Goal: Transaction & Acquisition: Obtain resource

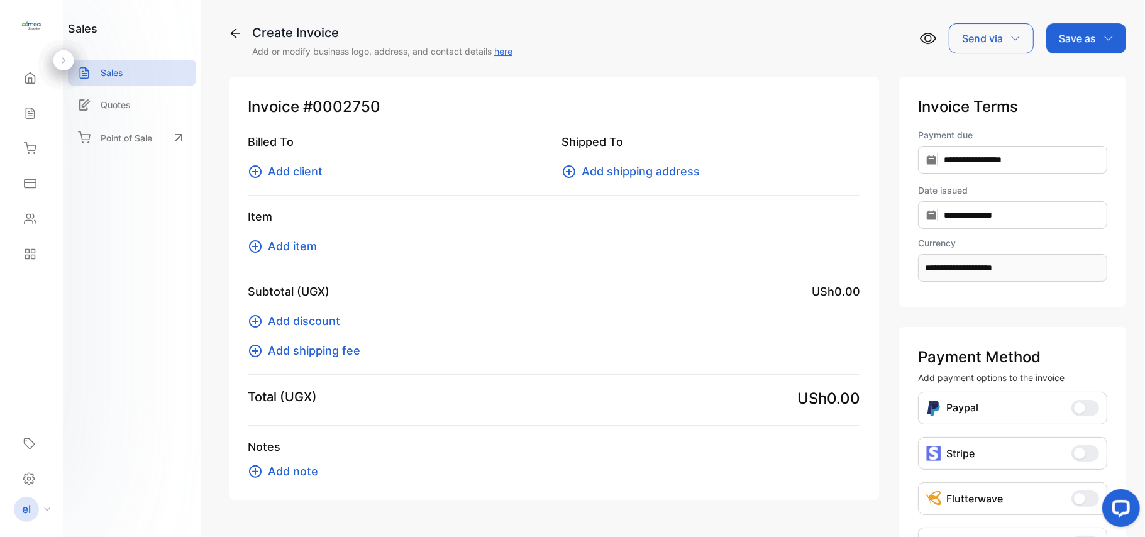
click at [313, 171] on span "Add client" at bounding box center [295, 171] width 55 height 17
click at [126, 73] on div "Sales" at bounding box center [132, 73] width 128 height 26
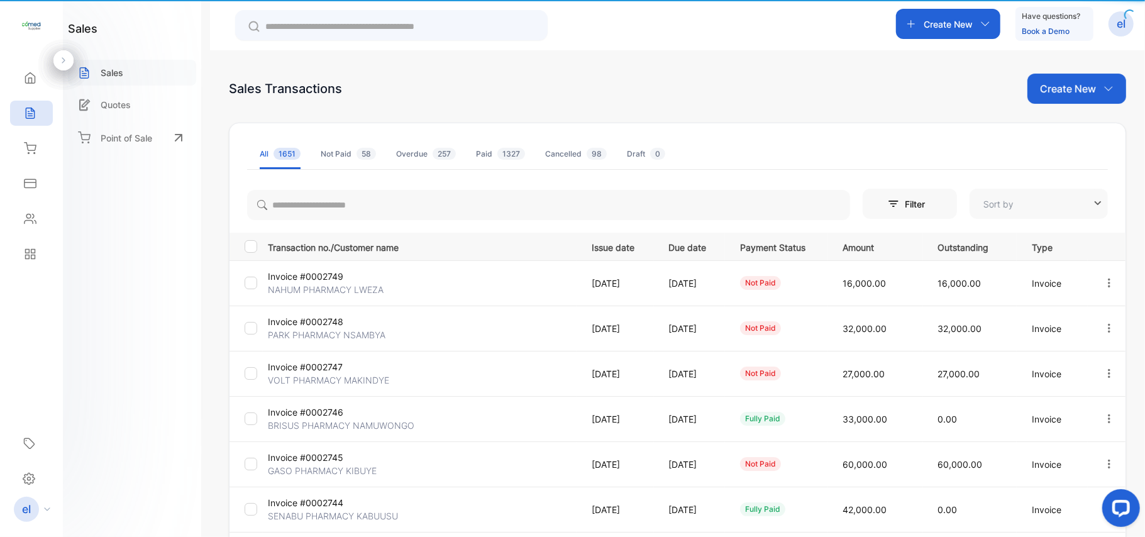
type input "**********"
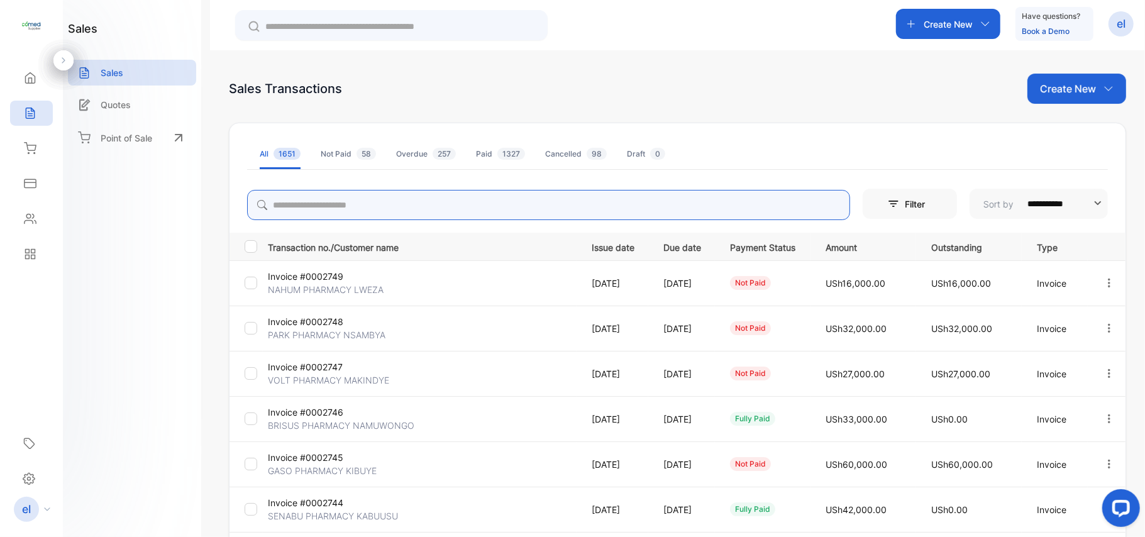
click at [317, 202] on input "search" at bounding box center [548, 205] width 603 height 30
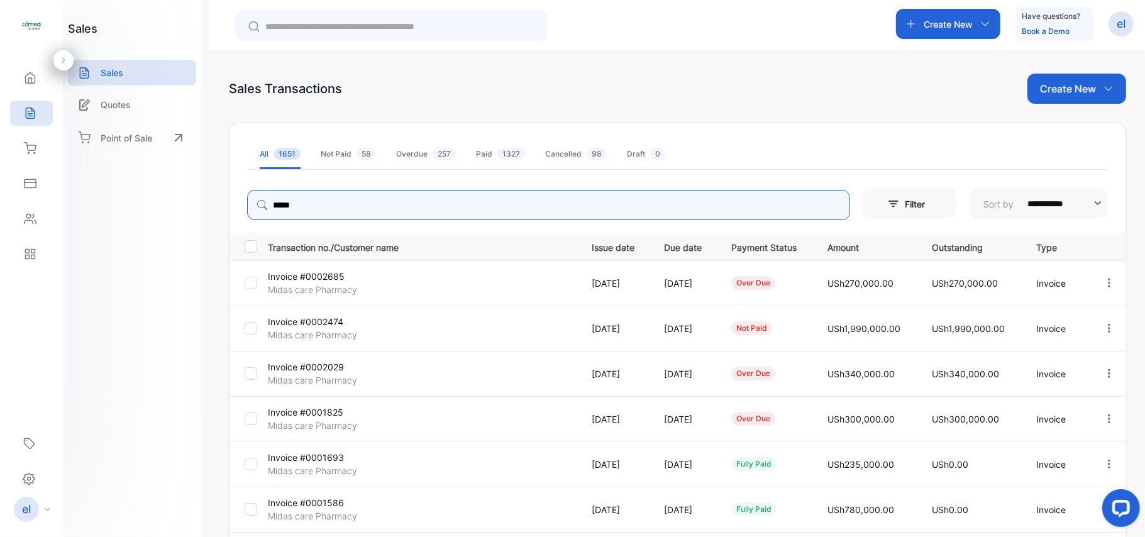
click at [1106, 287] on icon "button" at bounding box center [1108, 282] width 11 height 11
type input "*****"
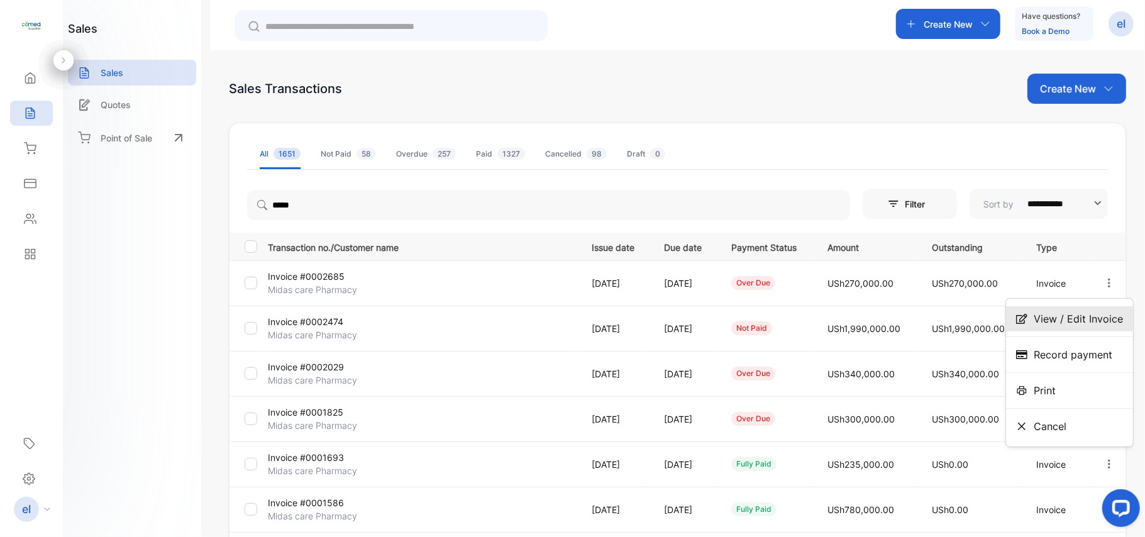
click at [1090, 317] on span "View / Edit Invoice" at bounding box center [1078, 318] width 89 height 15
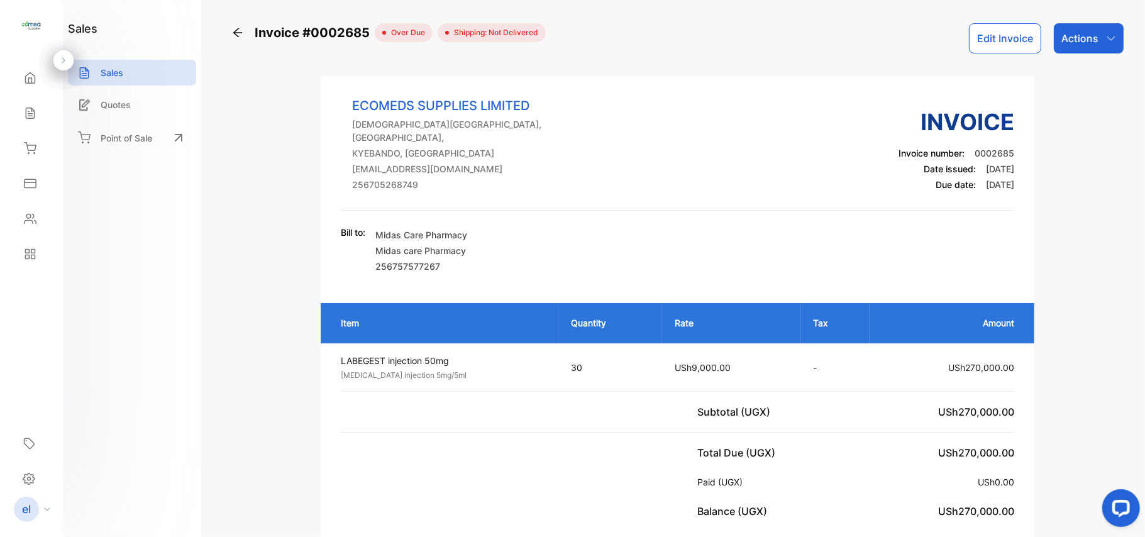
click at [1085, 41] on p "Actions" at bounding box center [1079, 38] width 37 height 15
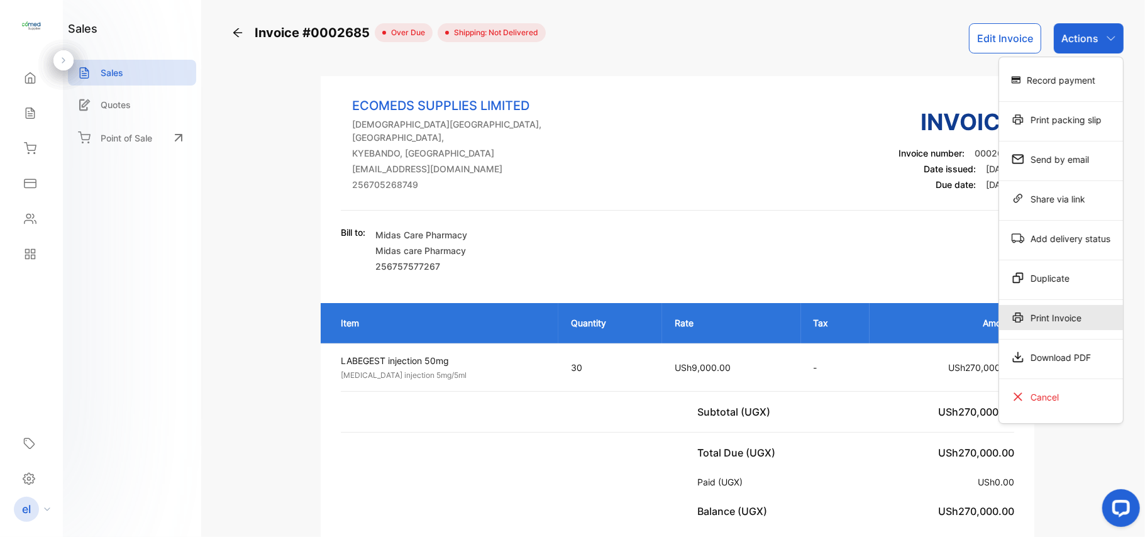
click at [1047, 319] on div "Print Invoice" at bounding box center [1061, 317] width 124 height 25
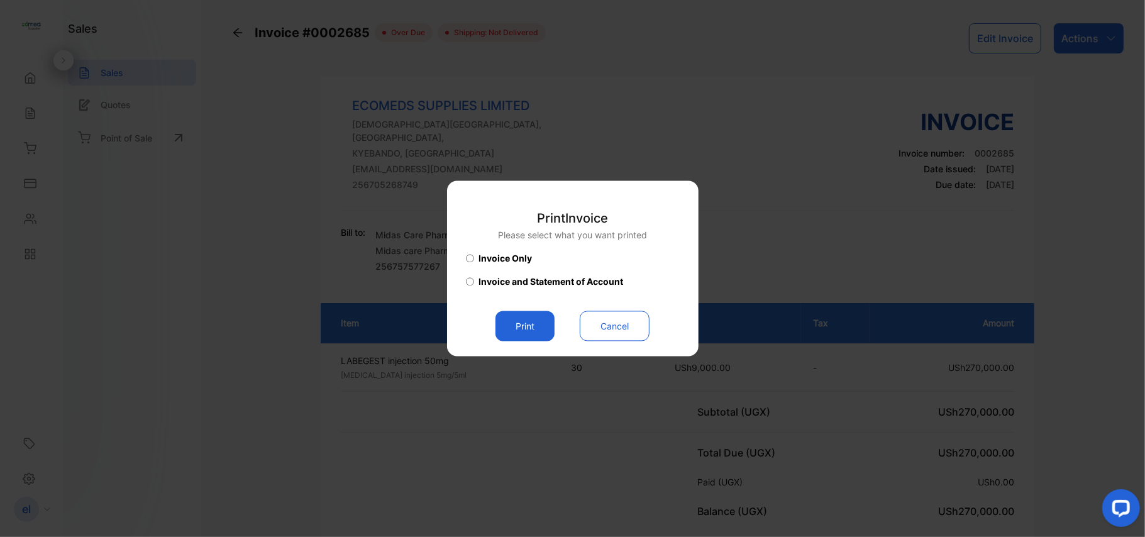
click at [519, 323] on button "Print" at bounding box center [524, 326] width 59 height 30
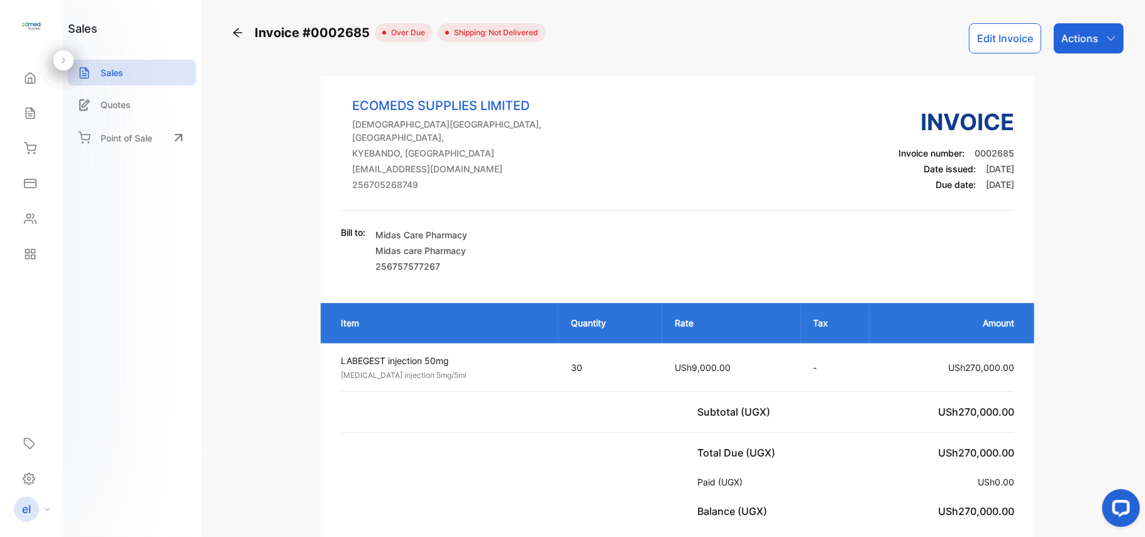
click at [13, 109] on div "Sales" at bounding box center [31, 113] width 43 height 25
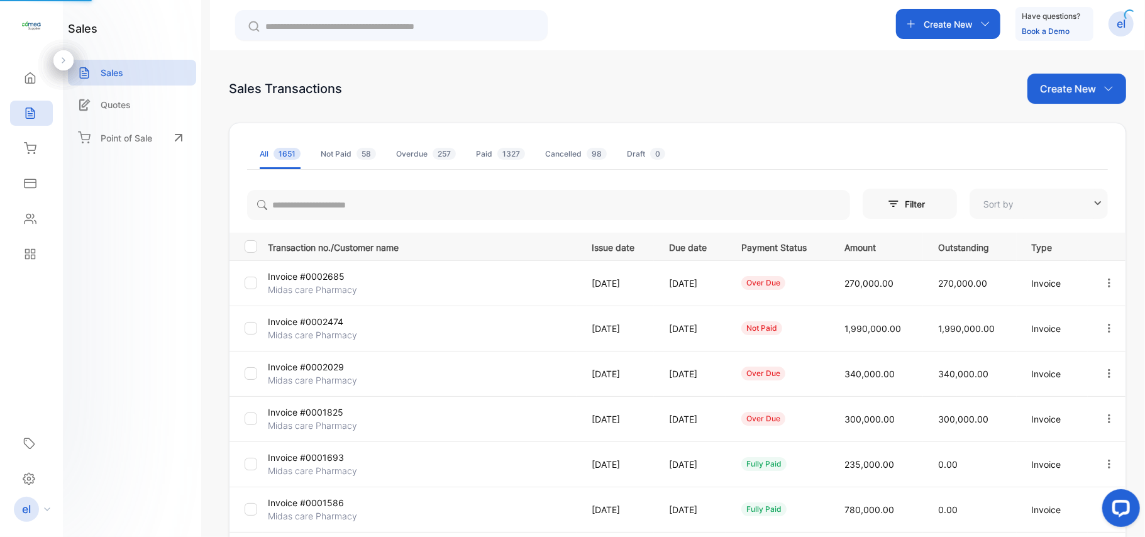
type input "**********"
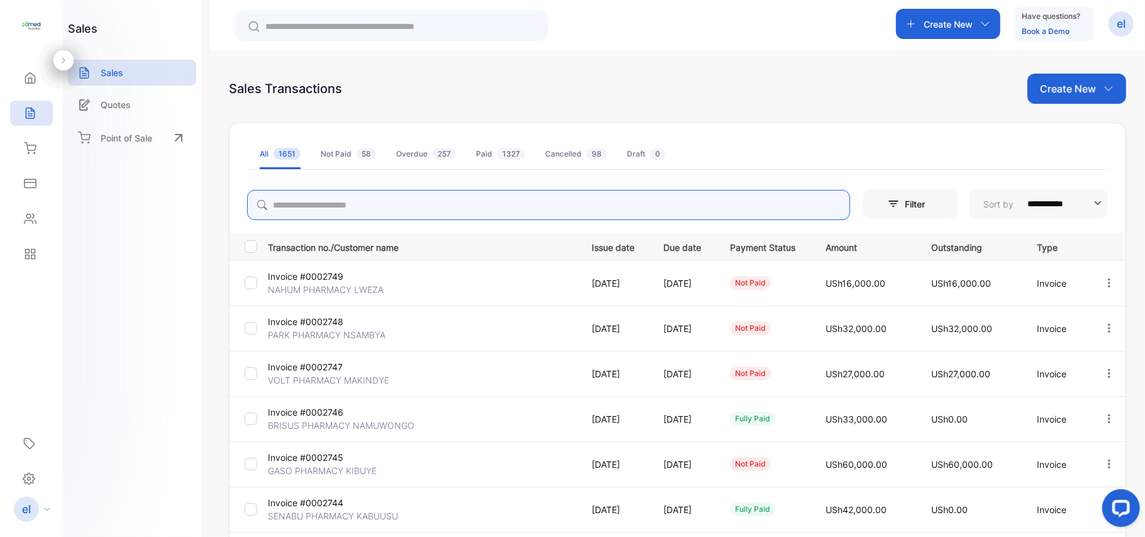
click at [312, 207] on input "search" at bounding box center [548, 205] width 603 height 30
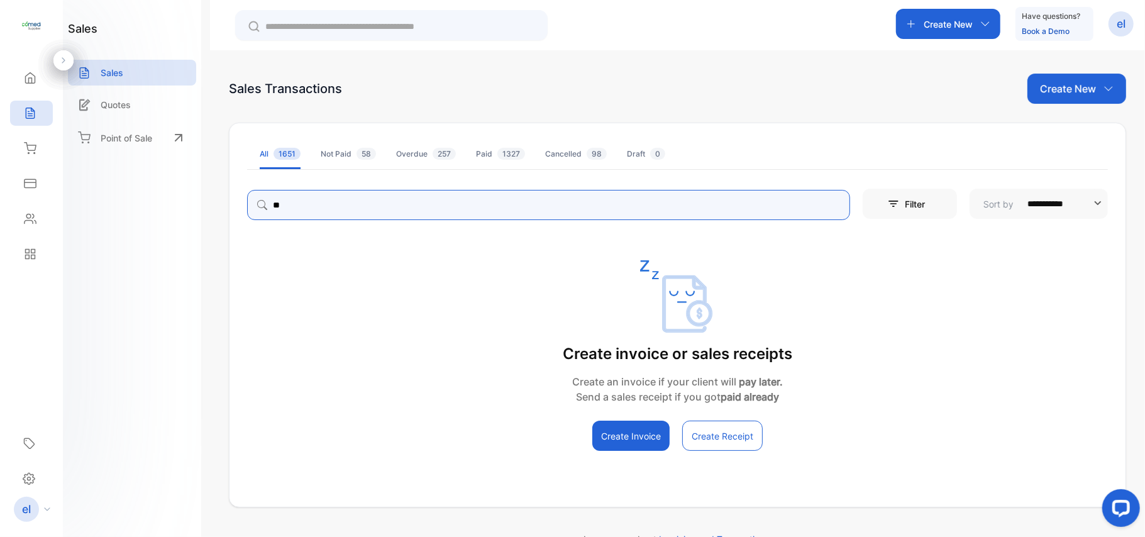
type input "*"
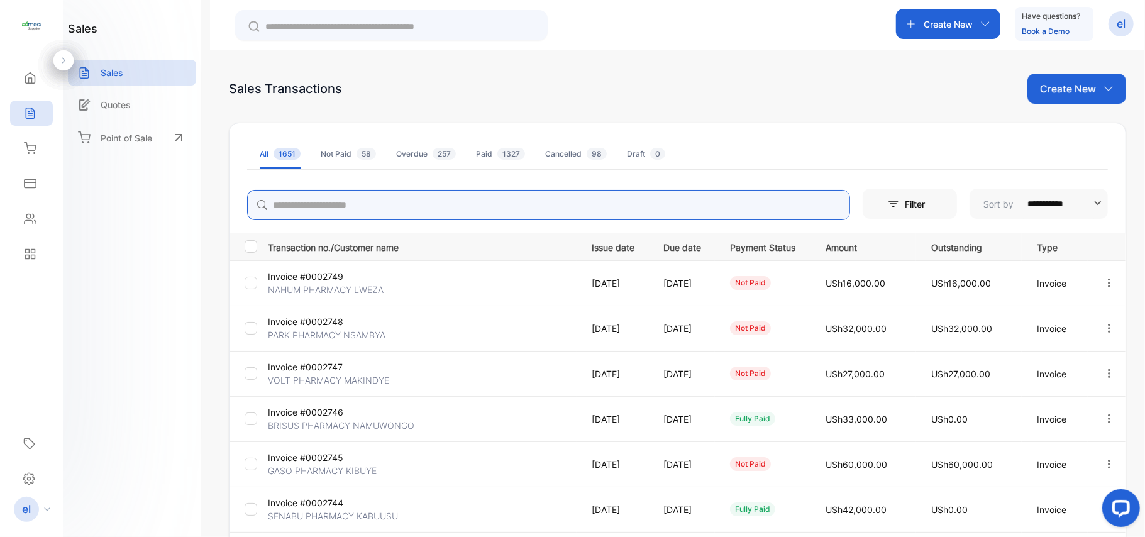
click at [355, 204] on input "search" at bounding box center [548, 205] width 603 height 30
click at [299, 207] on input "search" at bounding box center [548, 205] width 603 height 30
click at [174, 254] on div "sales Sales Quotes Point of Sale" at bounding box center [132, 268] width 138 height 537
click at [297, 204] on input "search" at bounding box center [548, 205] width 603 height 30
click at [624, 310] on td "[DATE]" at bounding box center [612, 328] width 72 height 45
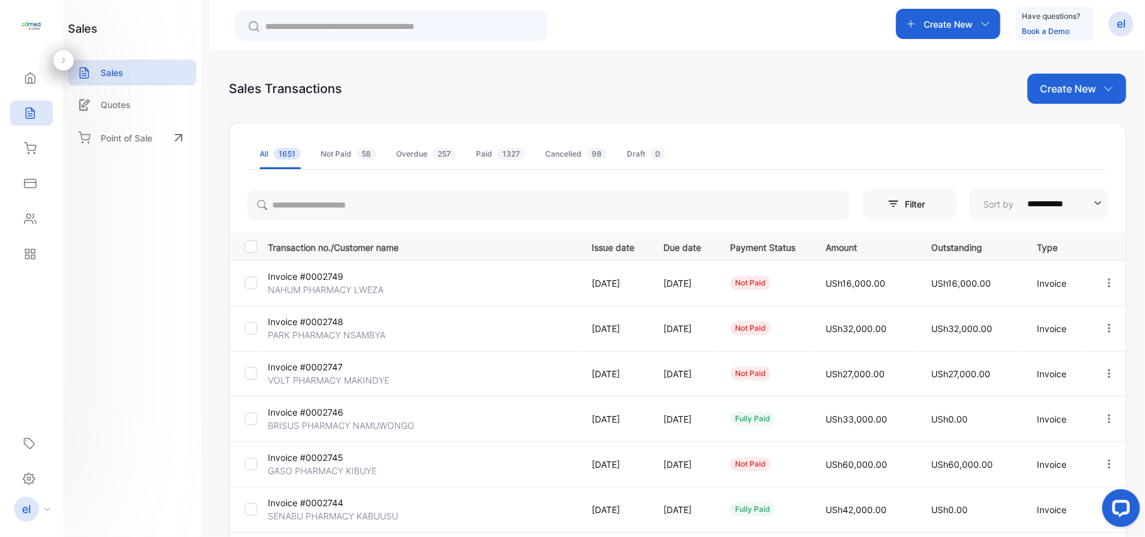
scroll to position [33, 0]
